Goal: Information Seeking & Learning: Learn about a topic

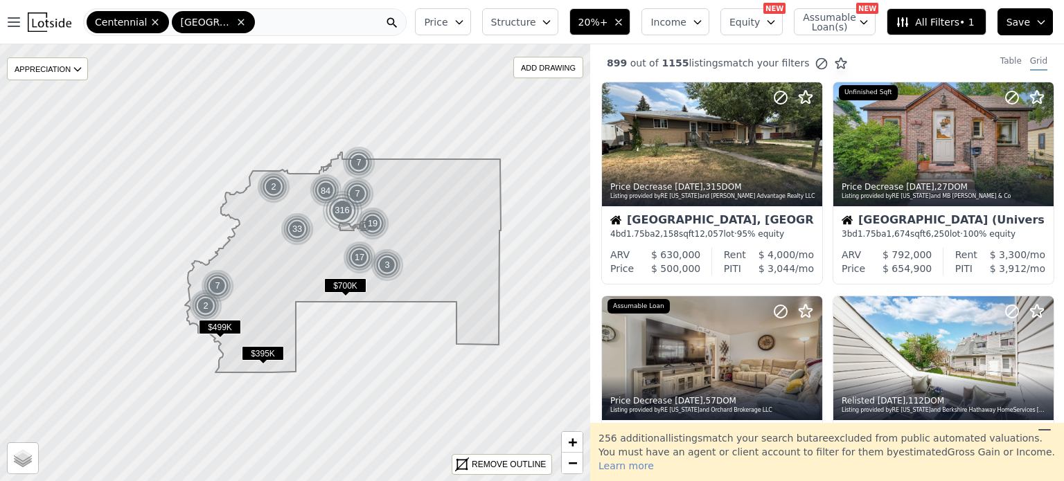
scroll to position [1116, 0]
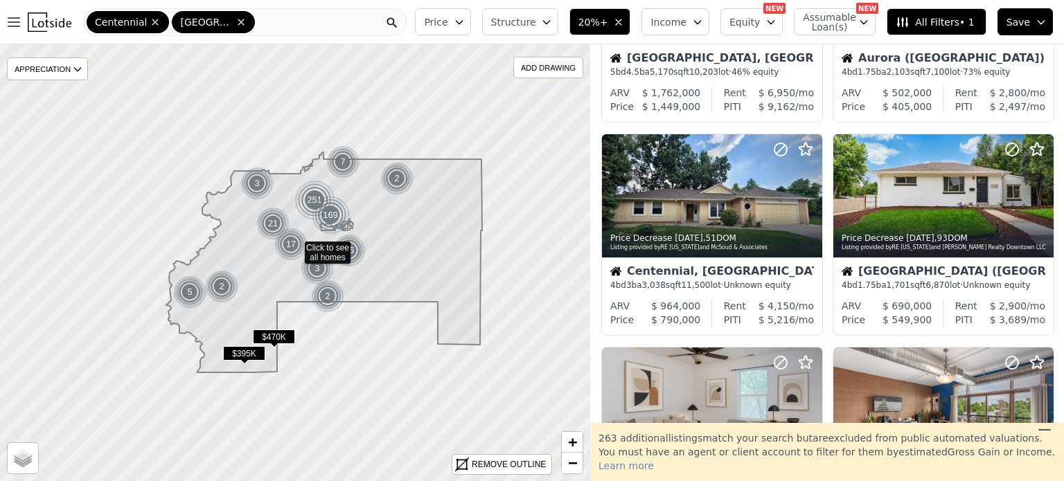
scroll to position [805, 0]
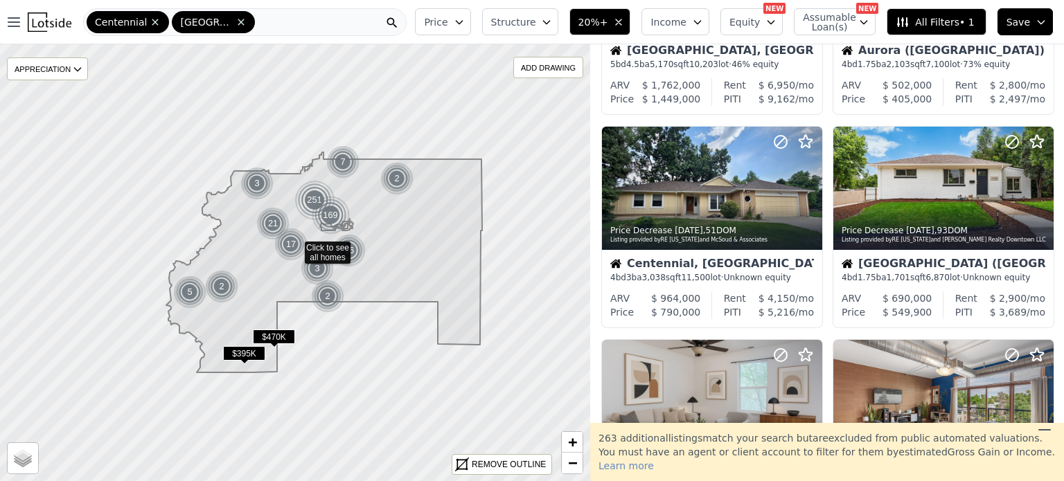
scroll to position [812, 0]
click at [957, 374] on div at bounding box center [943, 402] width 220 height 124
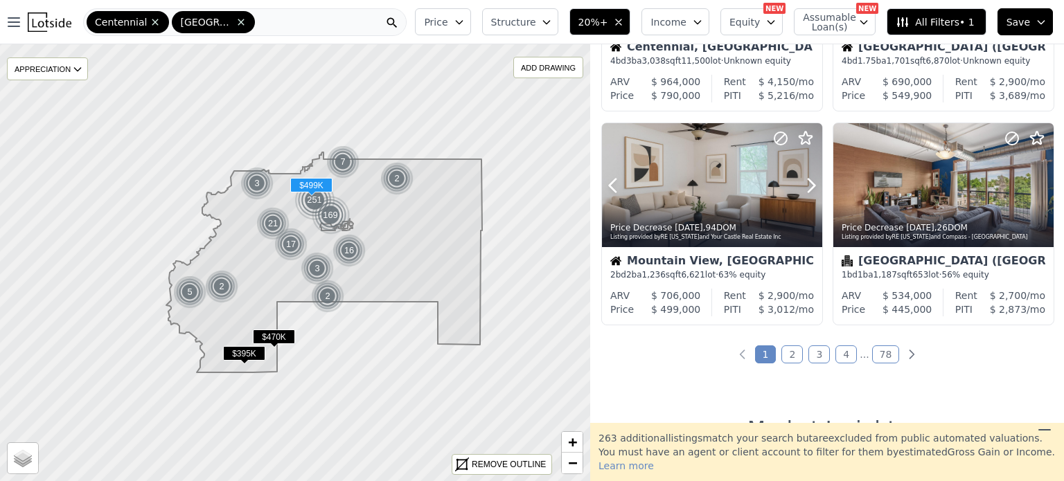
scroll to position [1031, 0]
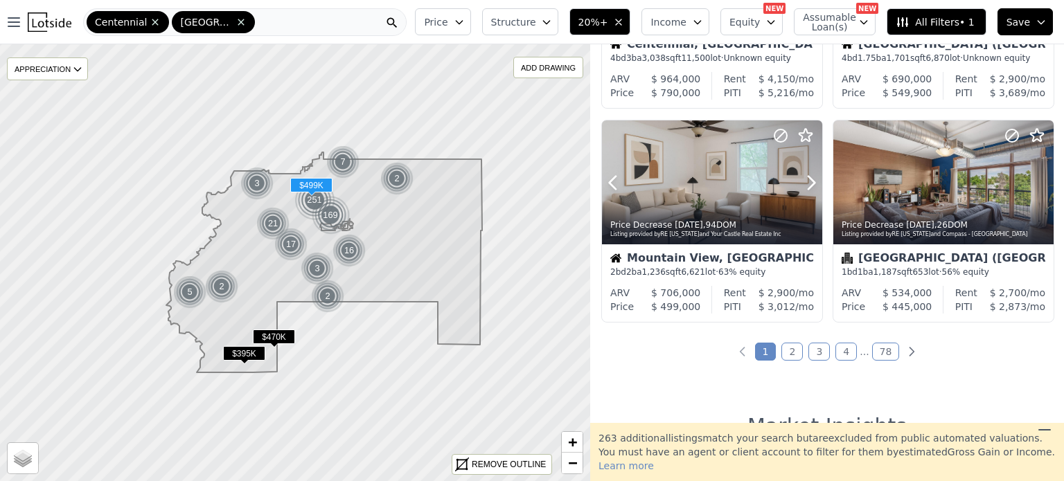
click at [792, 357] on link "2" at bounding box center [791, 352] width 21 height 18
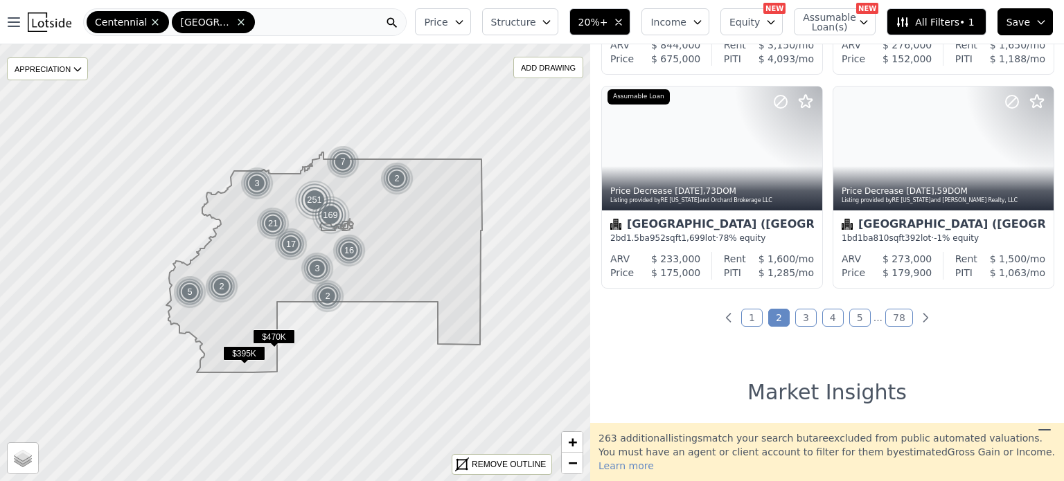
scroll to position [1068, 0]
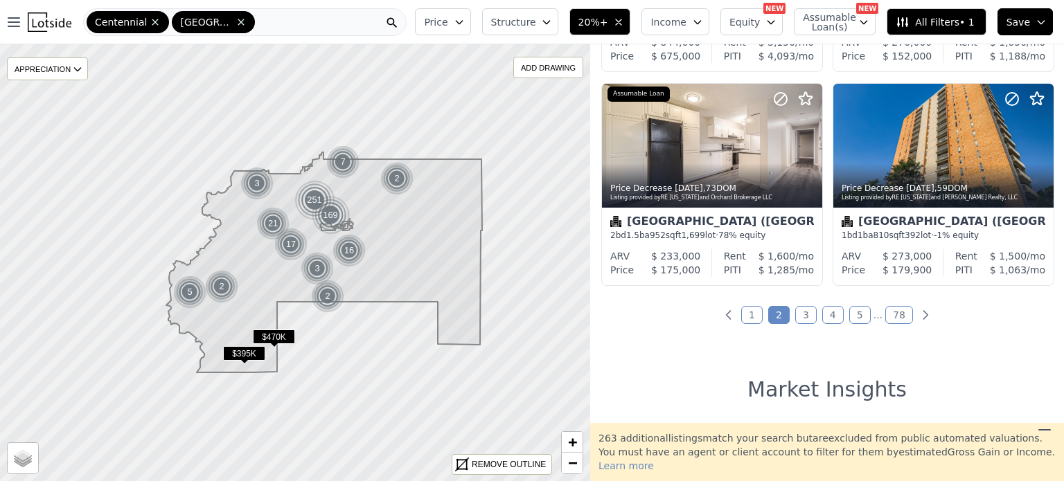
click at [803, 314] on link "3" at bounding box center [805, 315] width 21 height 18
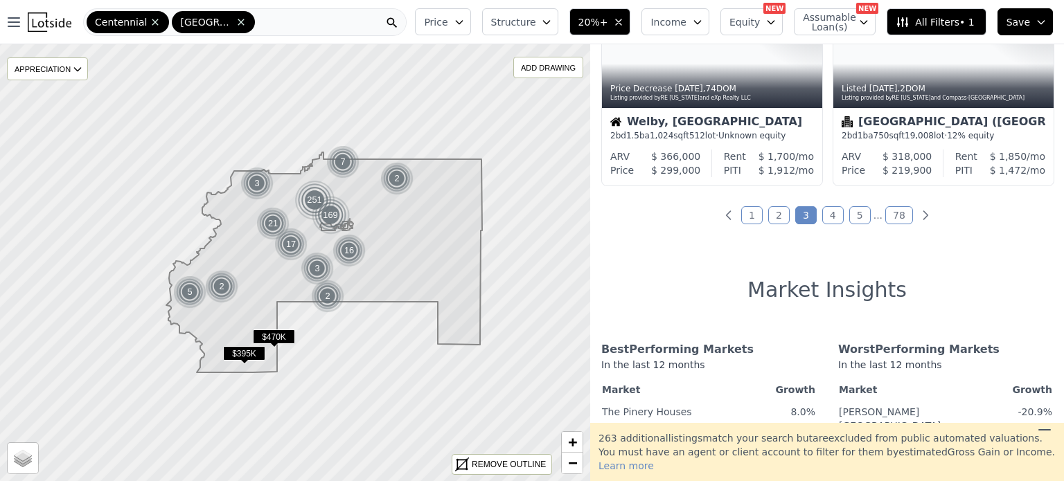
scroll to position [1167, 0]
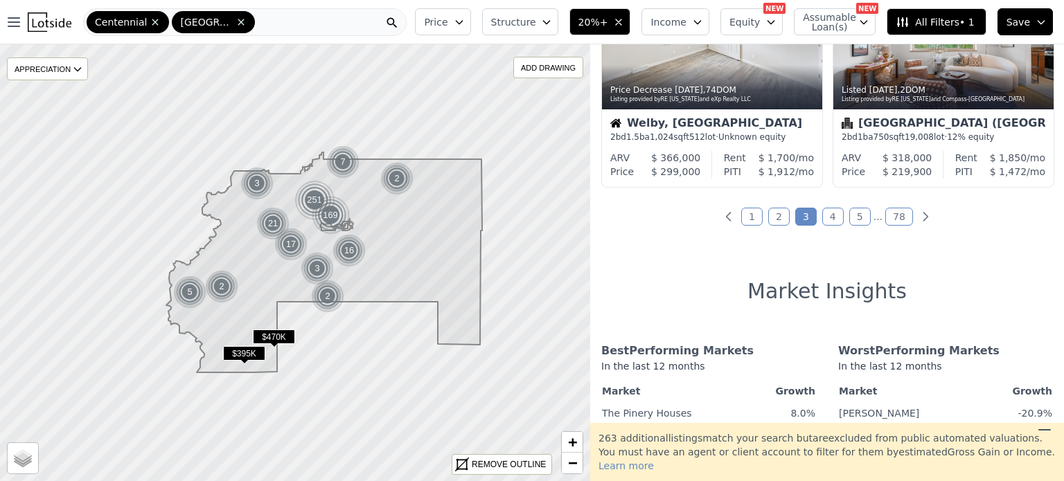
click at [831, 221] on link "4" at bounding box center [832, 217] width 21 height 18
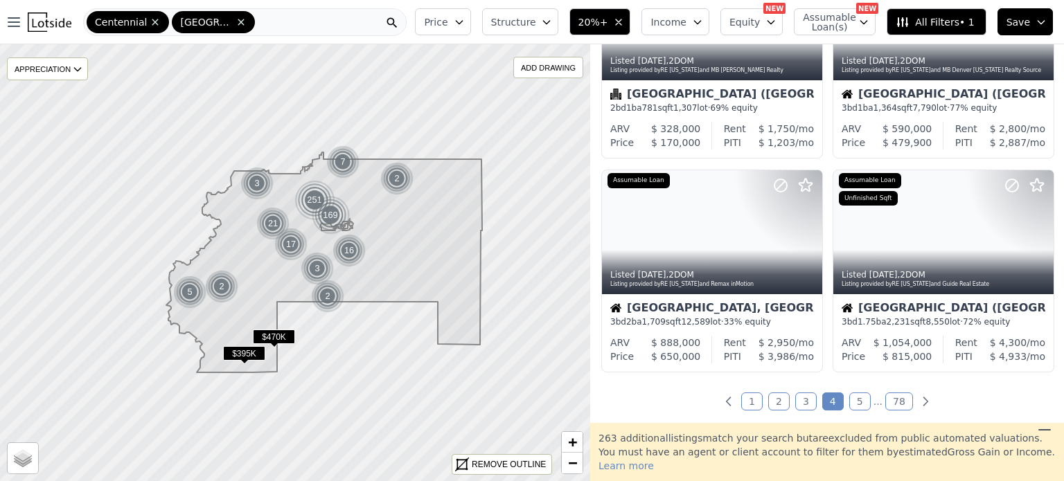
scroll to position [993, 0]
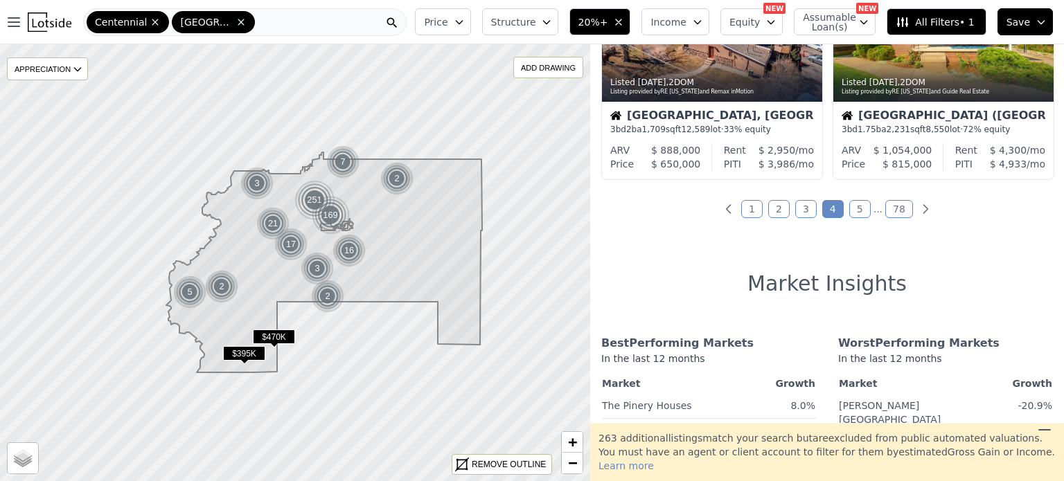
click at [855, 208] on link "5" at bounding box center [859, 209] width 21 height 18
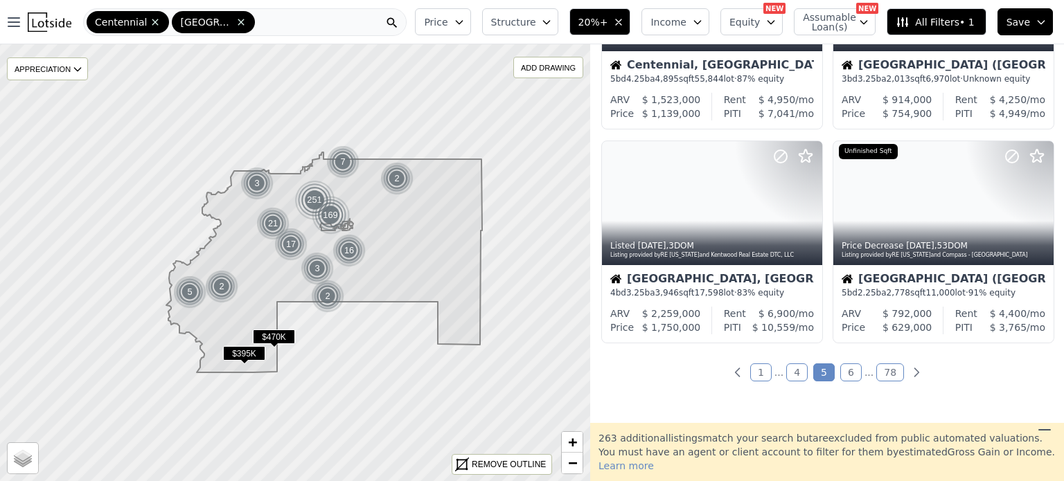
scroll to position [1010, 0]
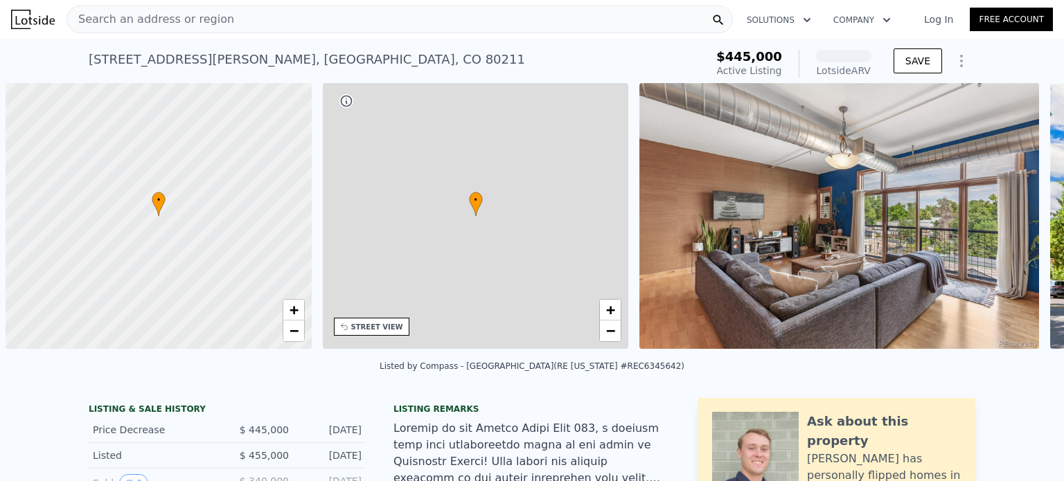
scroll to position [0, 6]
